Goal: Information Seeking & Learning: Find specific fact

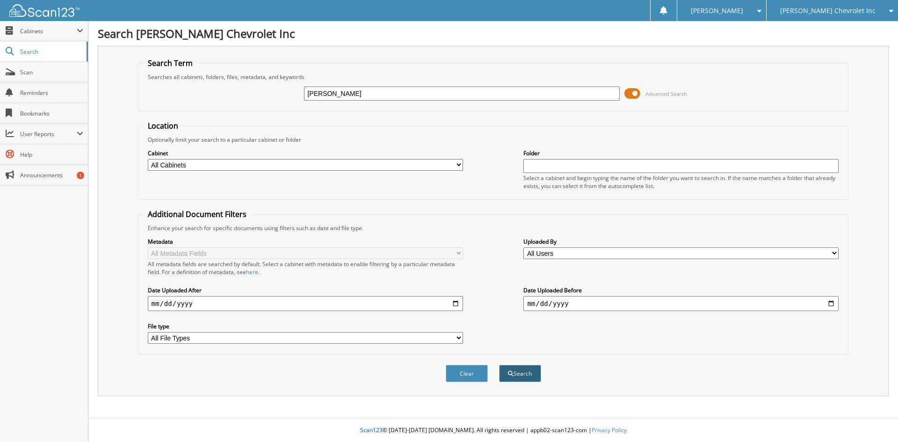
type input "[PERSON_NAME]"
click at [526, 375] on button "Search" at bounding box center [520, 373] width 42 height 17
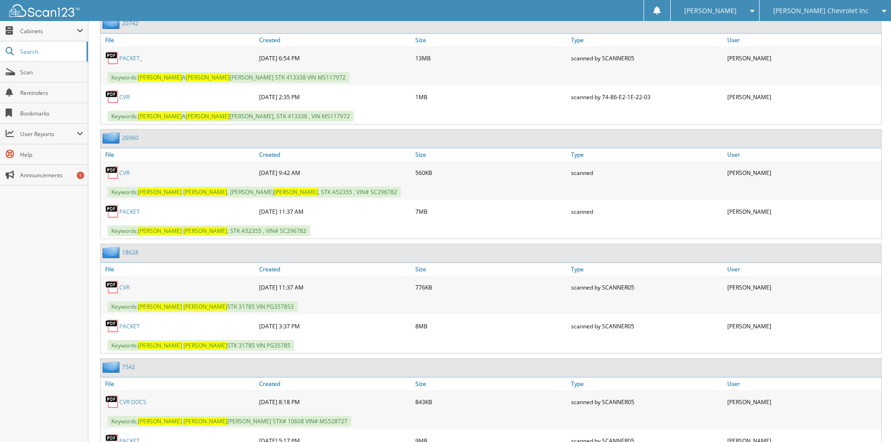
scroll to position [468, 0]
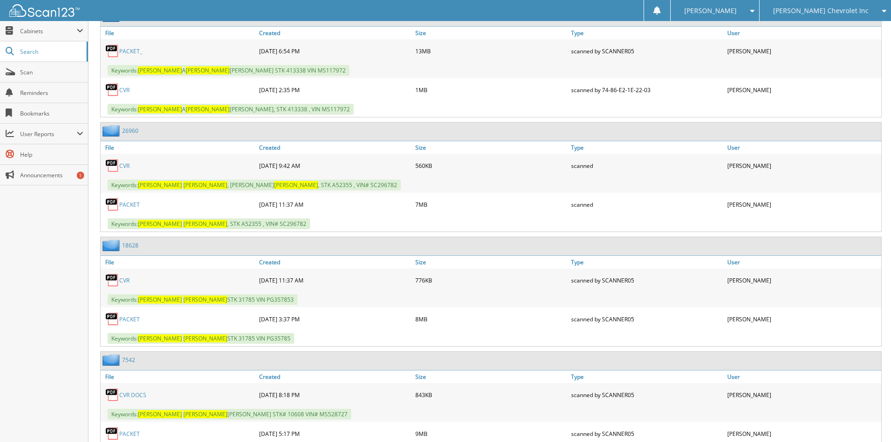
click at [132, 130] on link "26960" at bounding box center [130, 131] width 16 height 8
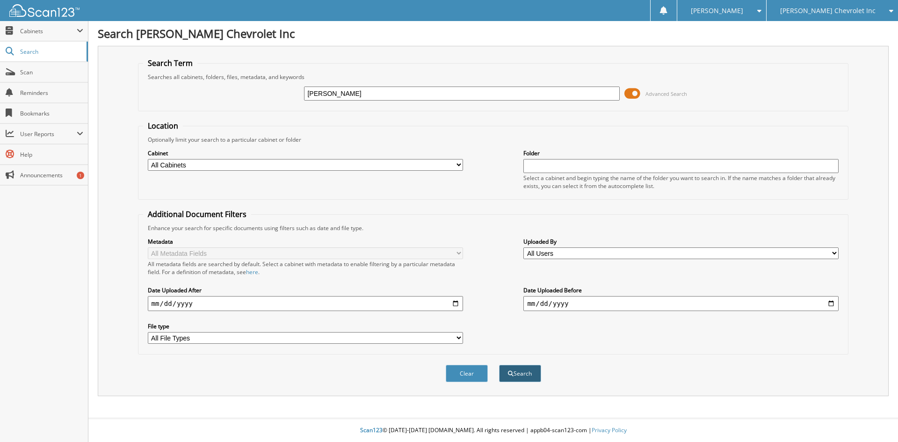
type input "[PERSON_NAME]"
click at [526, 374] on button "Search" at bounding box center [520, 373] width 42 height 17
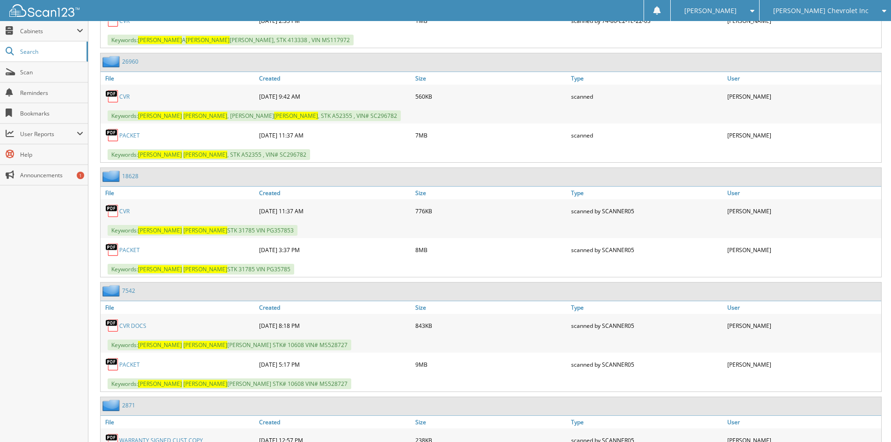
scroll to position [561, 0]
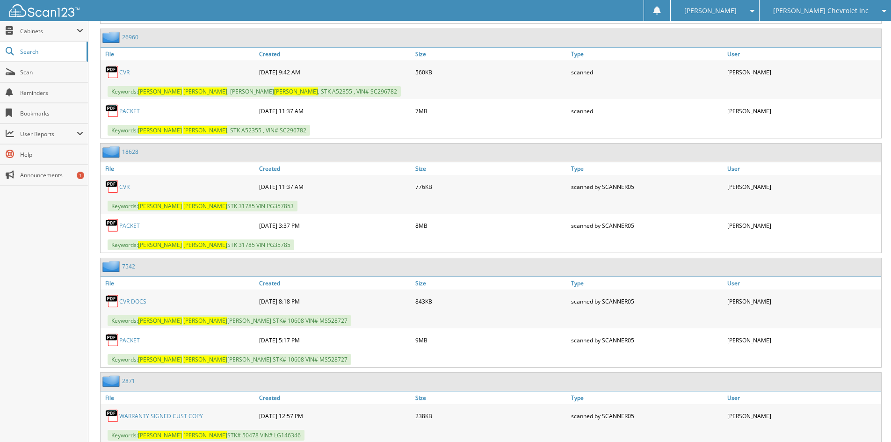
click at [132, 110] on link "PACKET" at bounding box center [129, 111] width 21 height 8
